Goal: Information Seeking & Learning: Learn about a topic

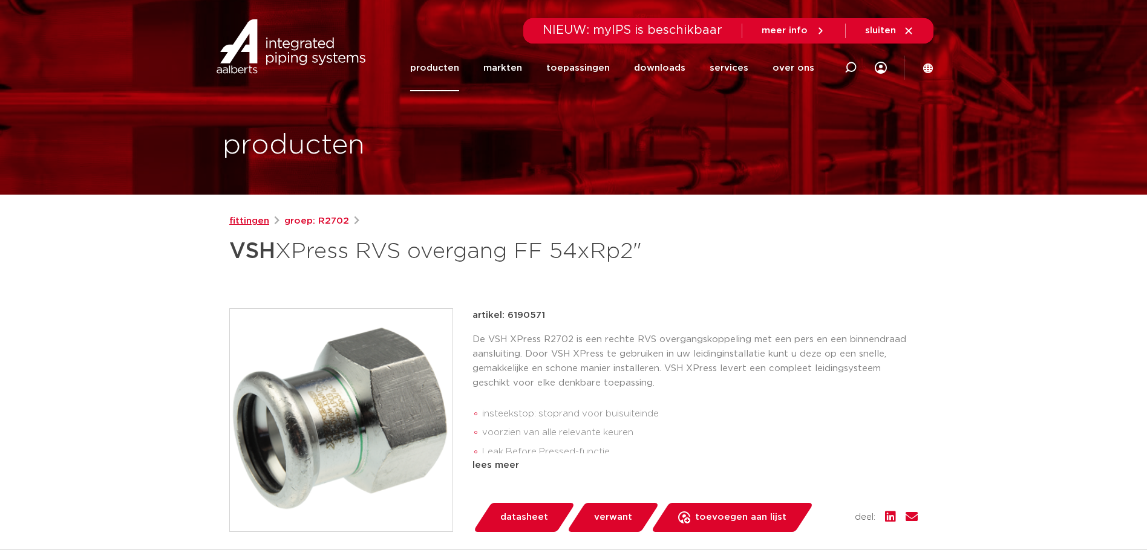
click at [253, 226] on link "fittingen" at bounding box center [249, 221] width 40 height 15
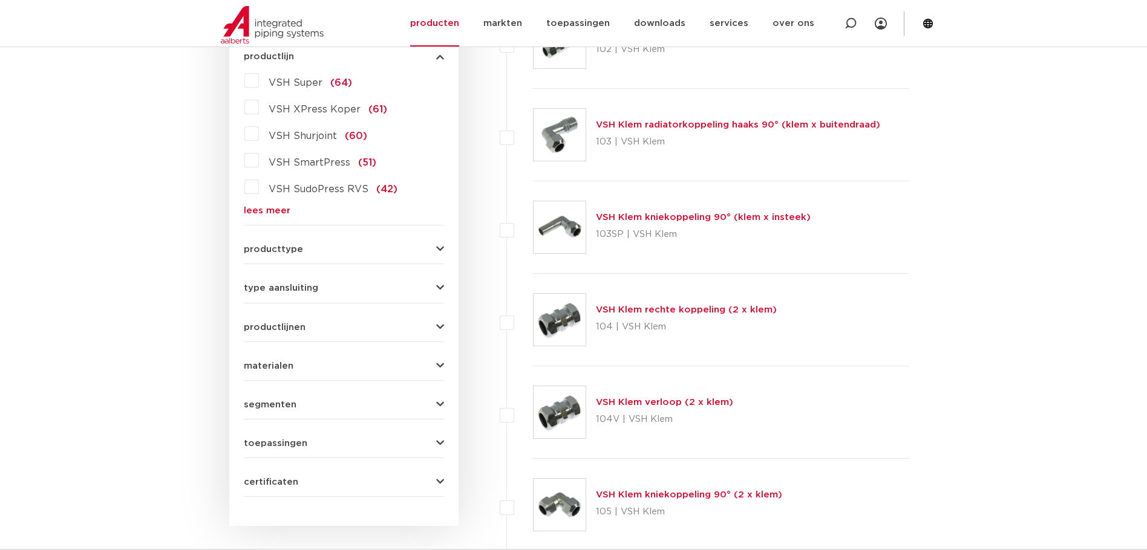
click at [271, 207] on link "lees meer" at bounding box center [344, 210] width 200 height 9
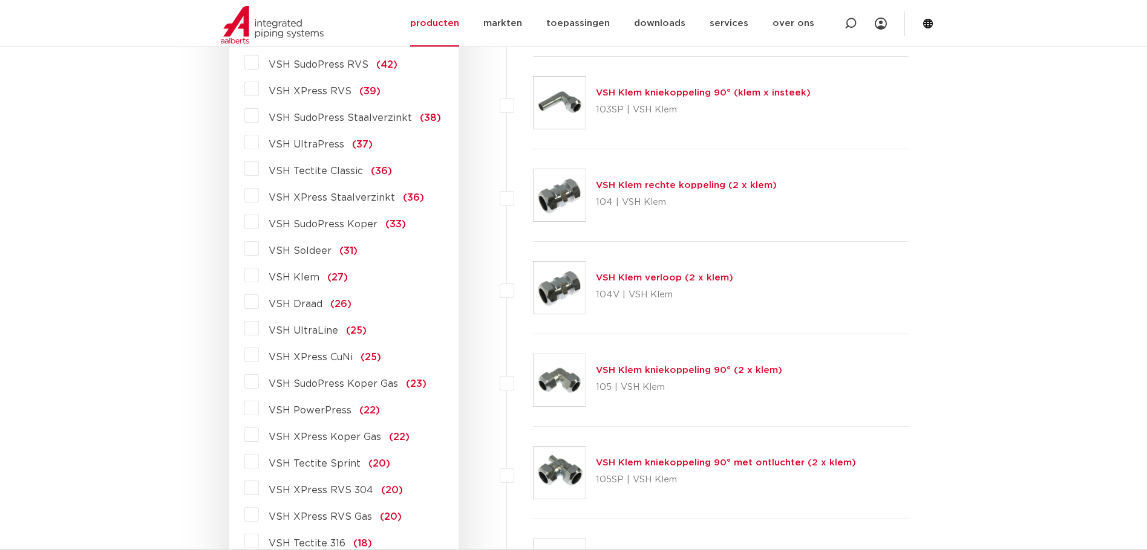
scroll to position [419, 0]
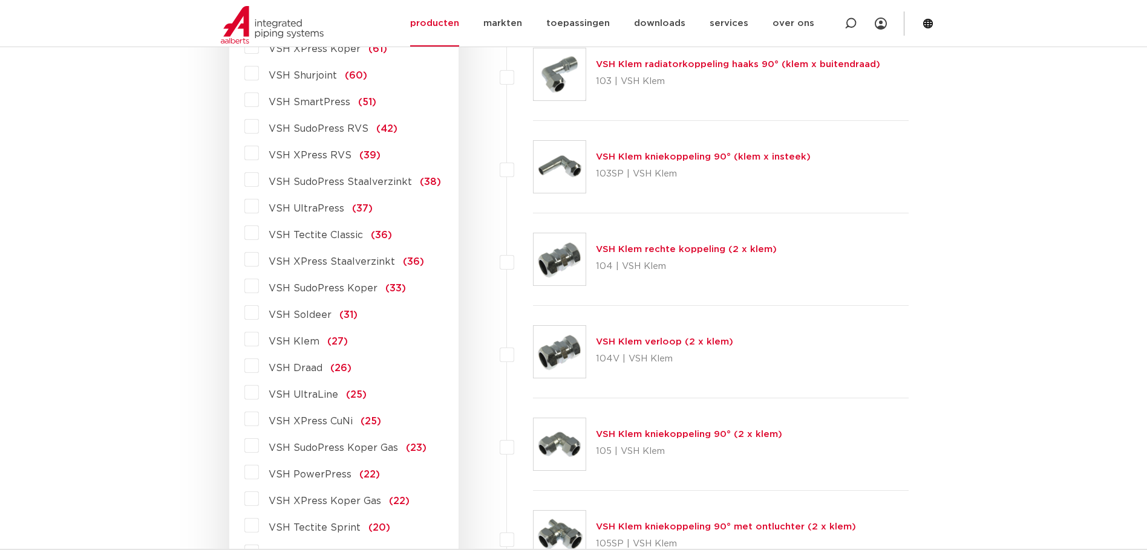
click at [259, 152] on label "VSH XPress RVS (39)" at bounding box center [320, 152] width 122 height 19
click at [0, 0] on input "VSH XPress RVS (39)" at bounding box center [0, 0] width 0 height 0
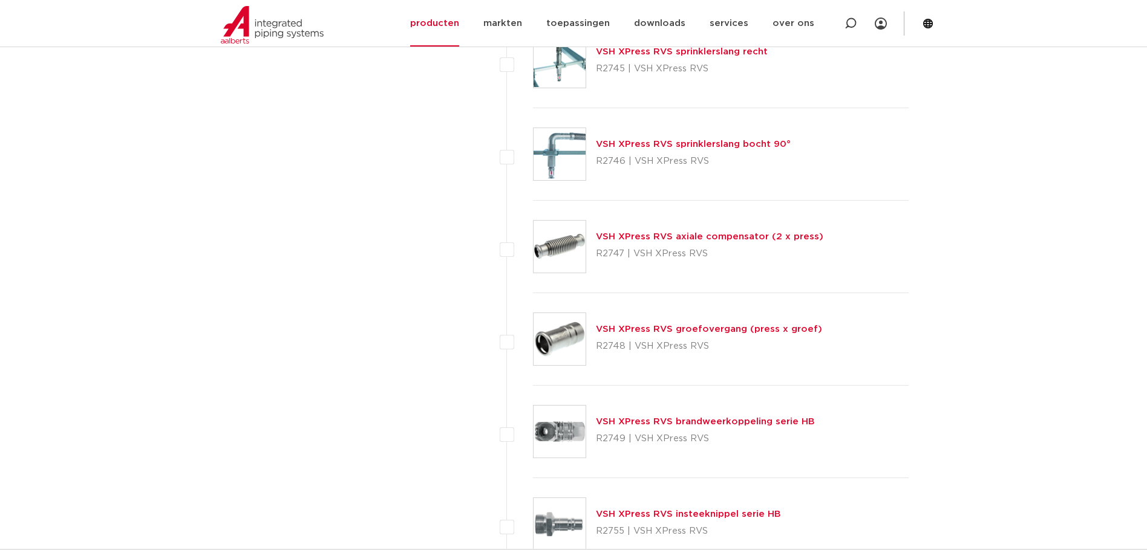
scroll to position [3140, 0]
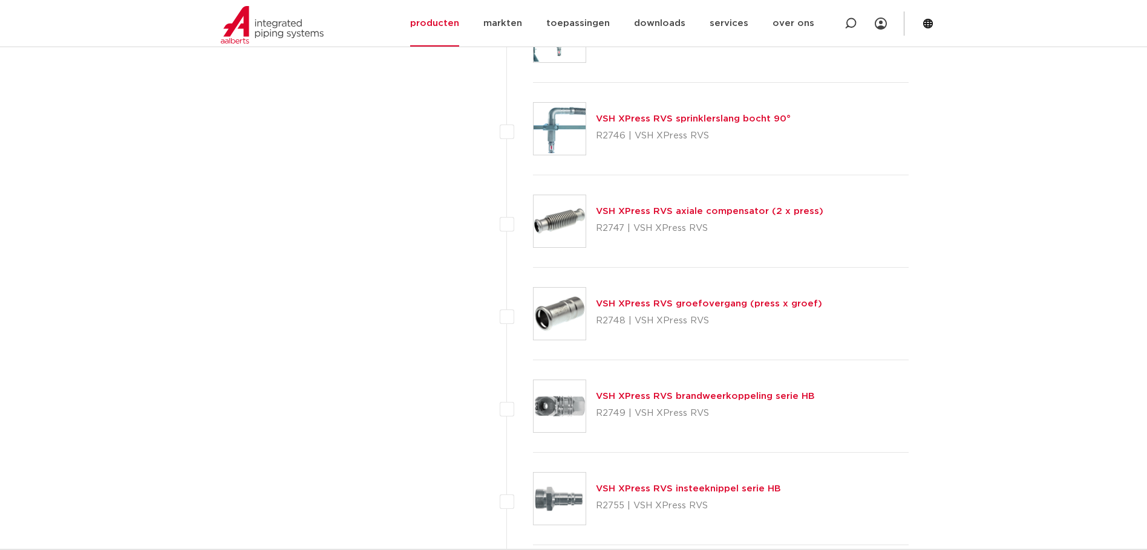
click at [664, 209] on link "VSH XPress RVS axiale compensator (2 x press)" at bounding box center [709, 211] width 227 height 9
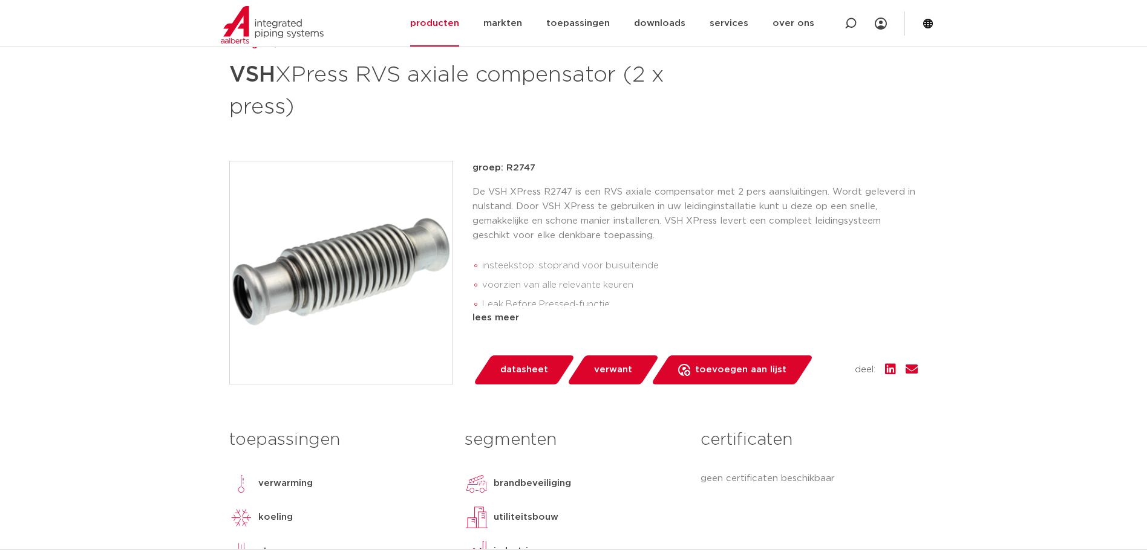
scroll to position [181, 0]
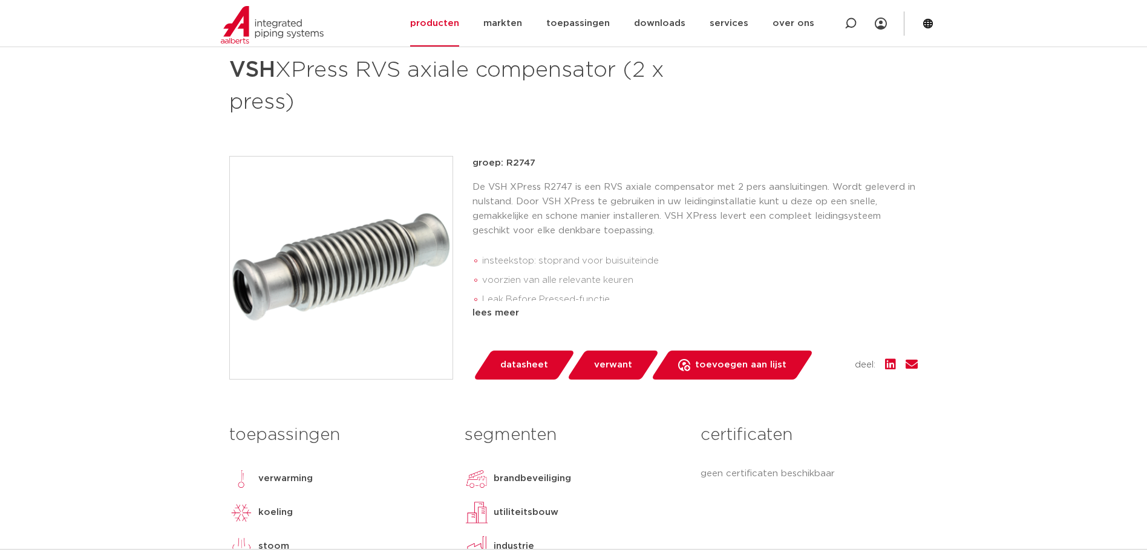
click at [501, 363] on span "datasheet" at bounding box center [524, 365] width 48 height 19
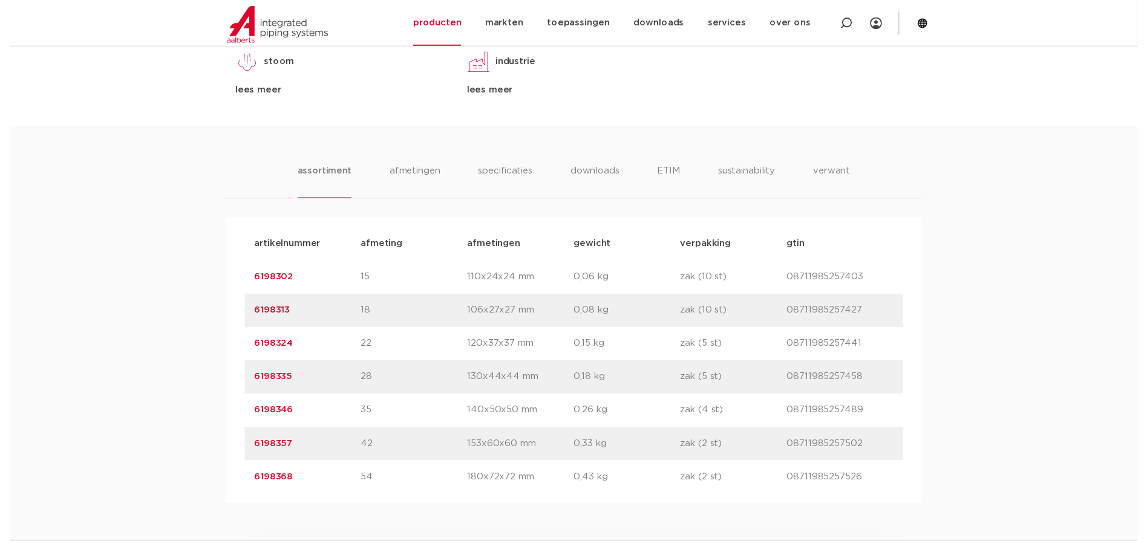
scroll to position [689, 0]
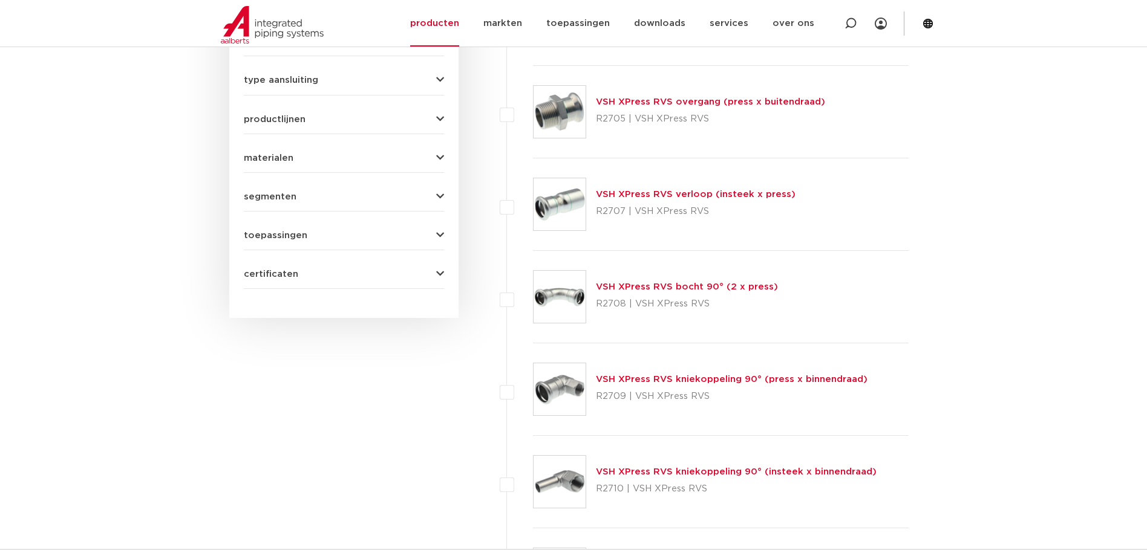
scroll to position [539, 0]
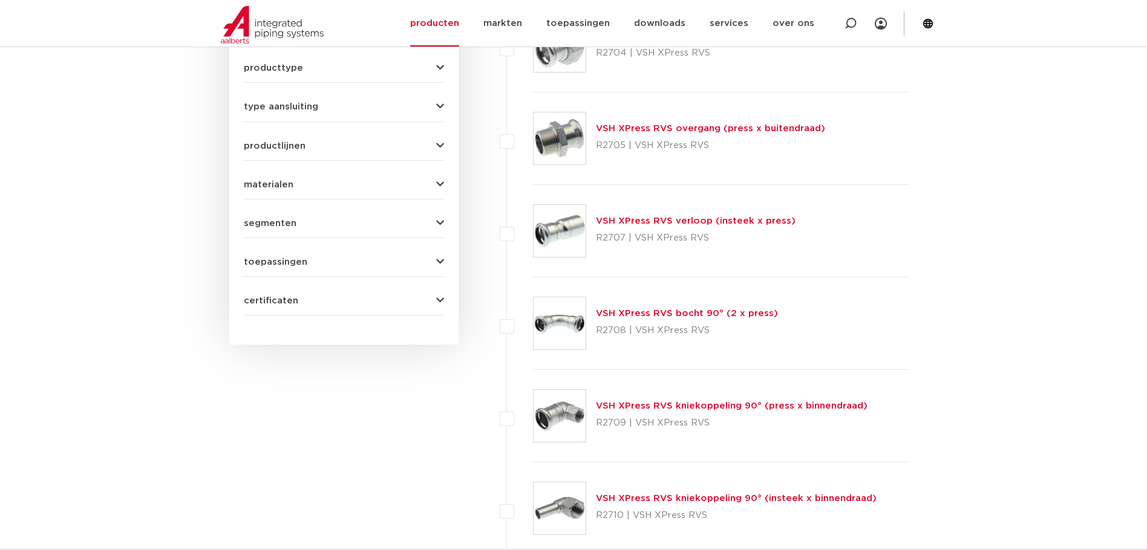
click at [620, 130] on link "VSH XPress RVS overgang (press x buitendraad)" at bounding box center [710, 128] width 229 height 9
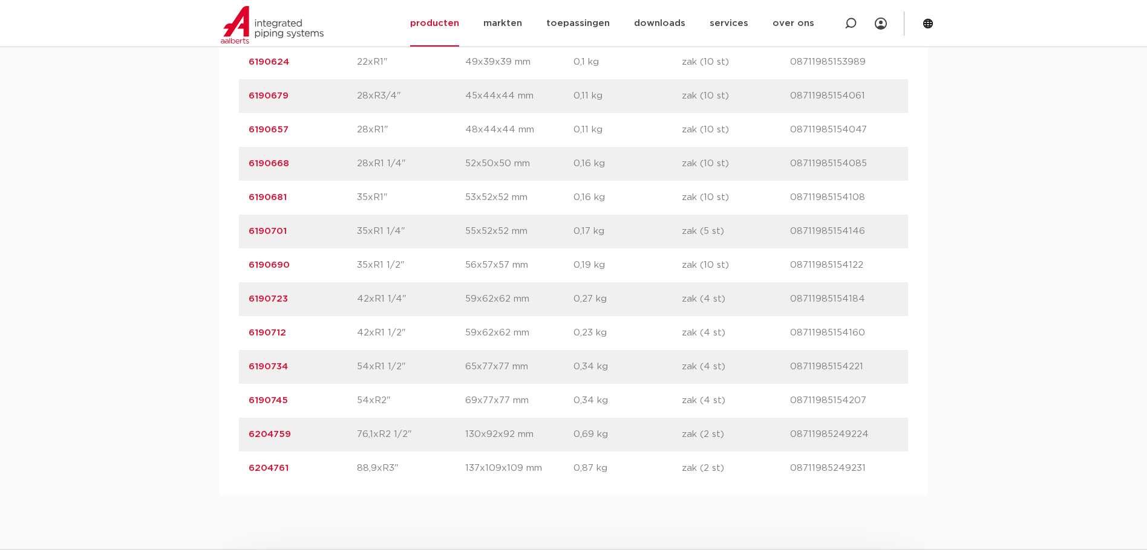
scroll to position [1089, 0]
click at [376, 399] on p "54xR2"" at bounding box center [411, 400] width 108 height 15
drag, startPoint x: 360, startPoint y: 399, endPoint x: 421, endPoint y: 412, distance: 62.5
click at [421, 412] on div "artikelnummer 6190745 afmeting 54xR2" [GEOGRAPHIC_DATA] 69x77x77 mm gewicht 0,3…" at bounding box center [573, 400] width 669 height 34
click at [445, 386] on div "artikelnummer 6190745 afmeting 54xR2" [GEOGRAPHIC_DATA] 69x77x77 mm gewicht 0,3…" at bounding box center [573, 400] width 669 height 34
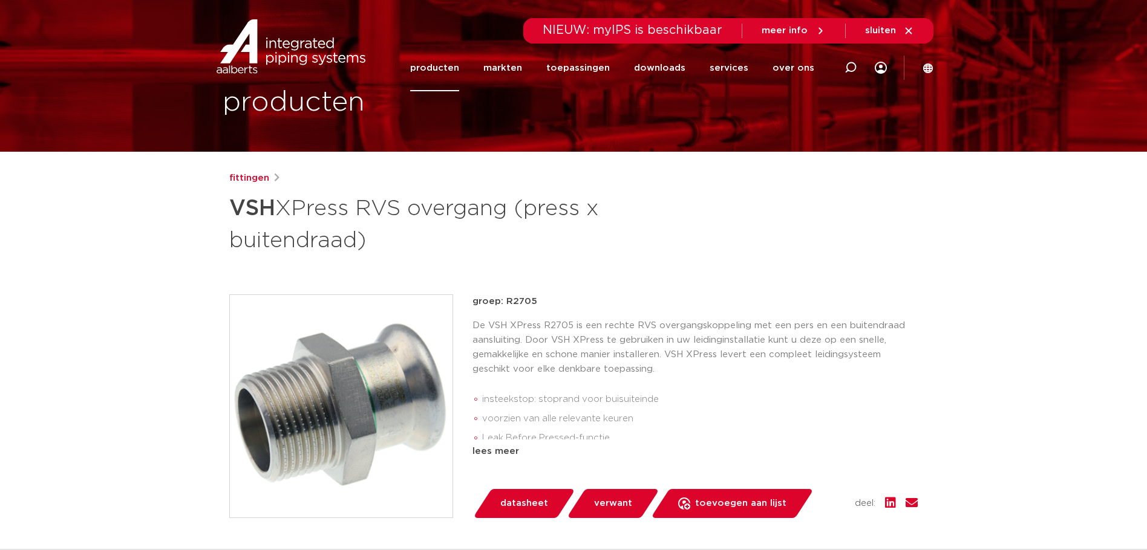
scroll to position [60, 0]
